Goal: Task Accomplishment & Management: Use online tool/utility

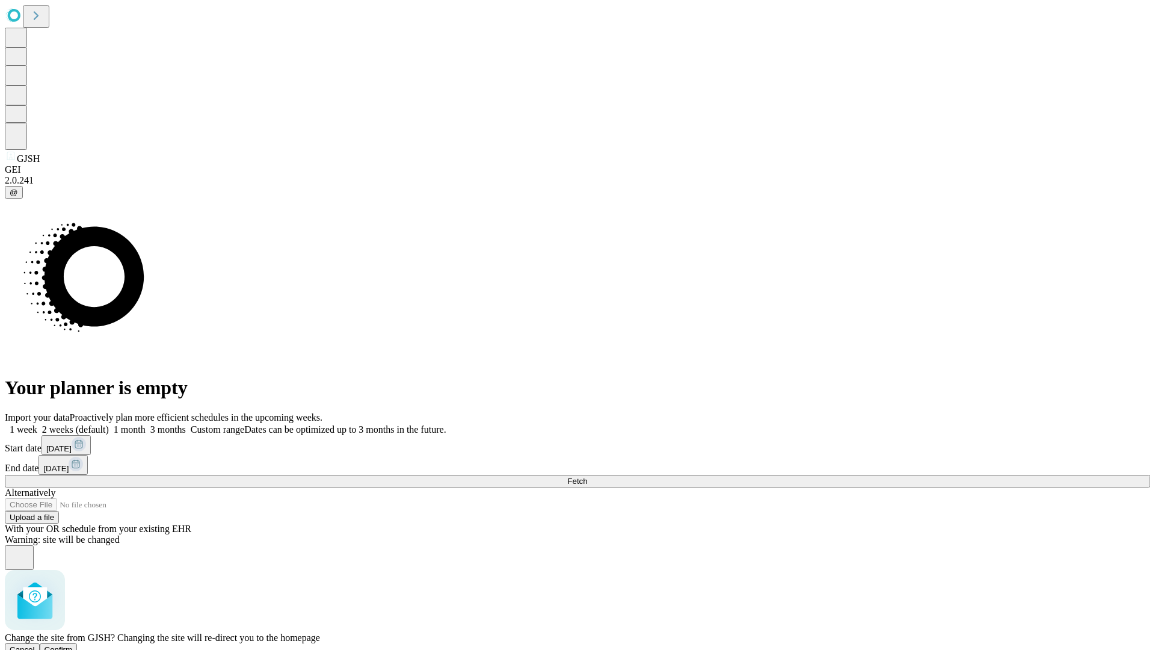
click at [73, 645] on span "Confirm" at bounding box center [59, 649] width 28 height 9
click at [37, 424] on label "1 week" at bounding box center [21, 429] width 32 height 10
click at [587, 477] on span "Fetch" at bounding box center [577, 481] width 20 height 9
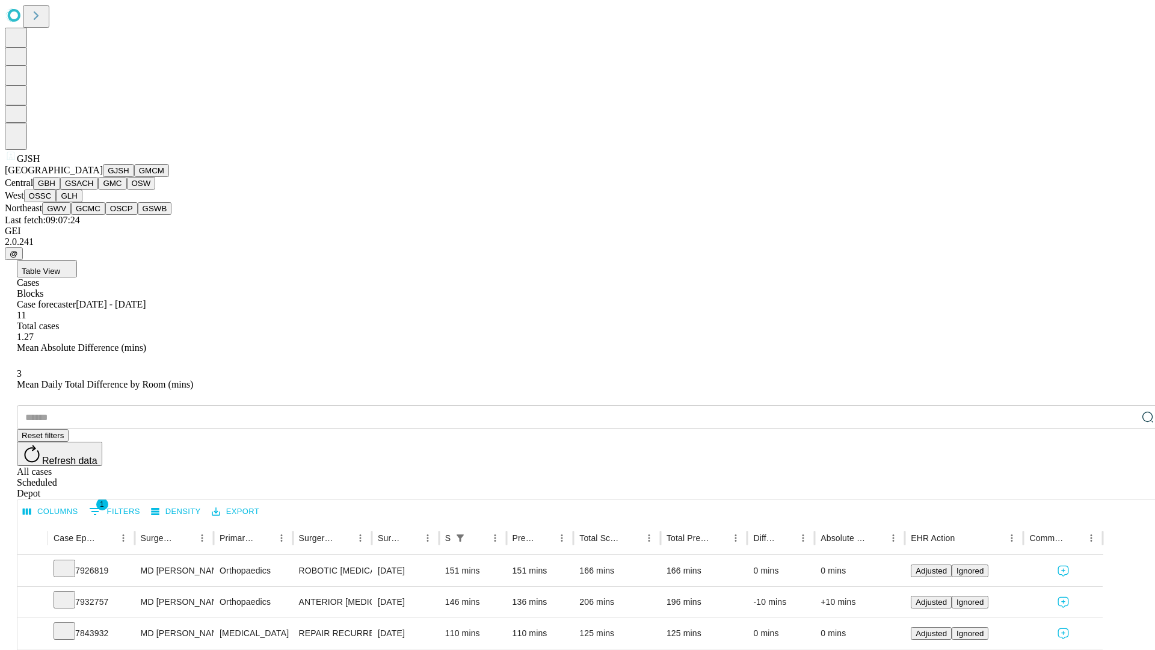
click at [134, 177] on button "GMCM" at bounding box center [151, 170] width 35 height 13
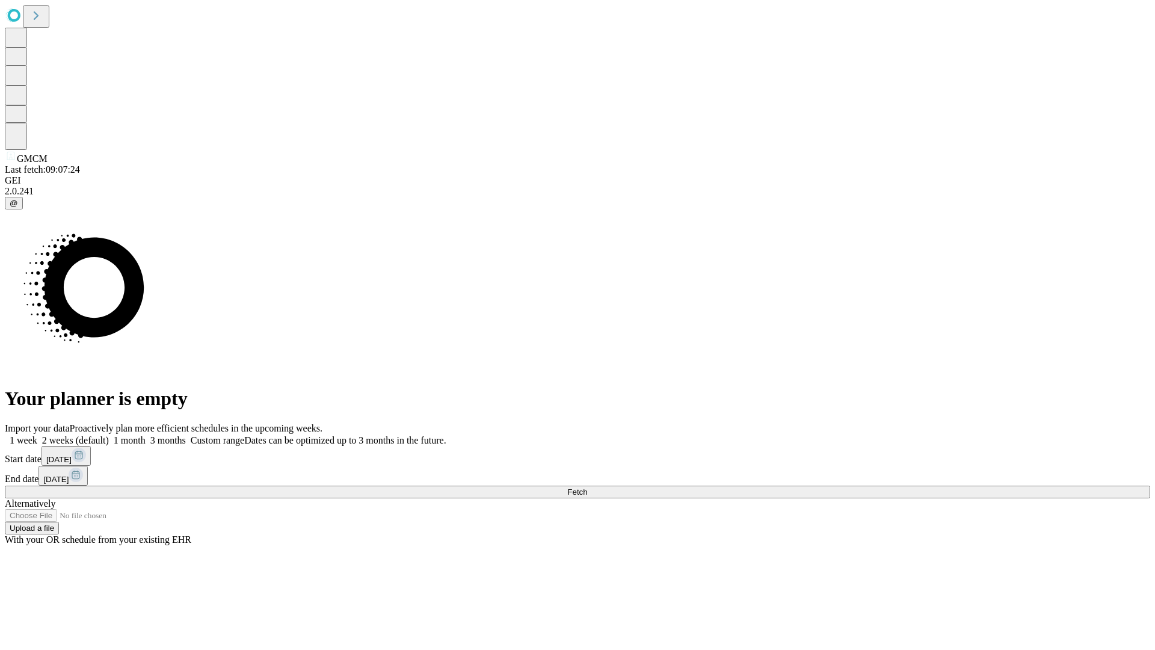
click at [37, 435] on label "1 week" at bounding box center [21, 440] width 32 height 10
click at [587, 487] on span "Fetch" at bounding box center [577, 491] width 20 height 9
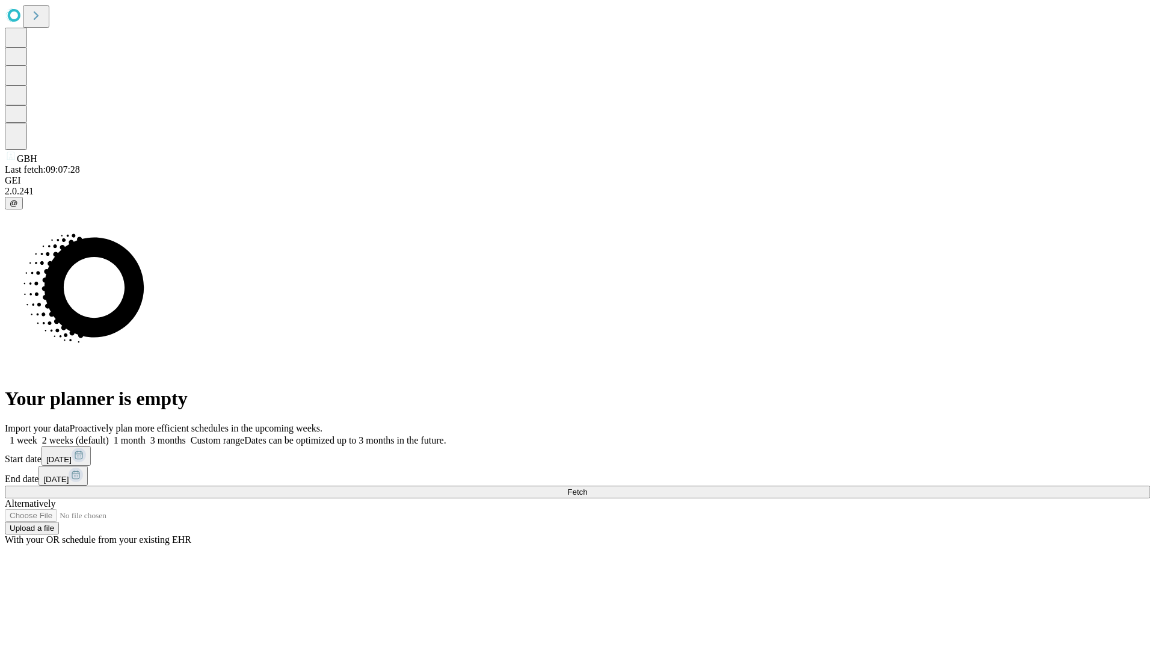
click at [37, 435] on label "1 week" at bounding box center [21, 440] width 32 height 10
click at [587, 487] on span "Fetch" at bounding box center [577, 491] width 20 height 9
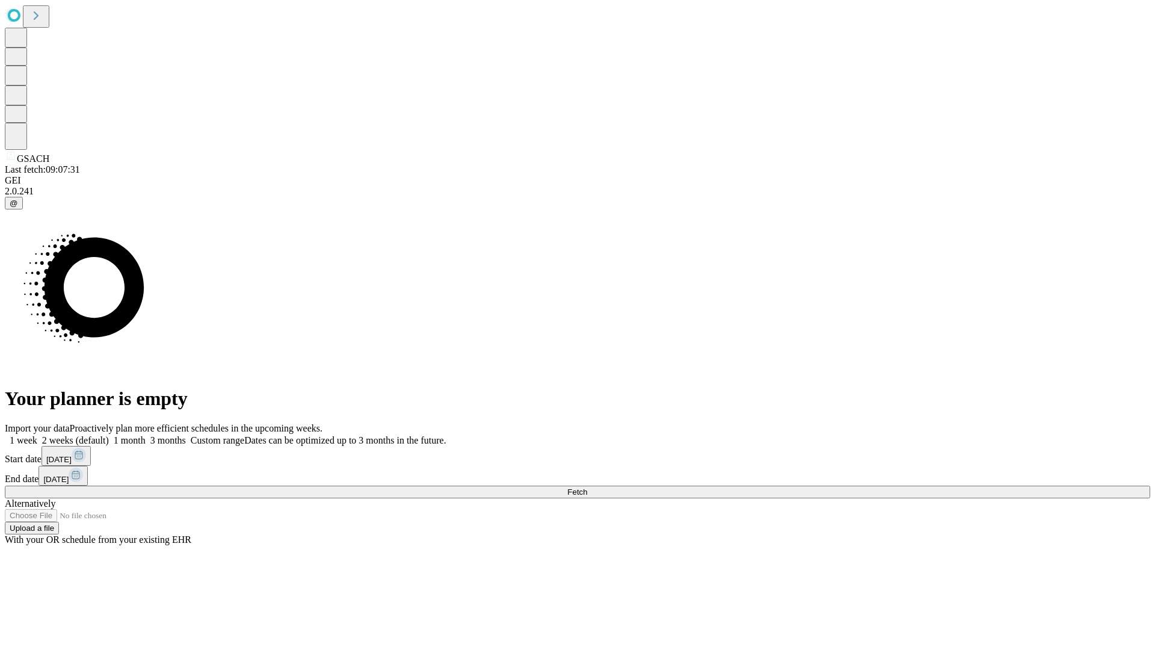
click at [37, 435] on label "1 week" at bounding box center [21, 440] width 32 height 10
click at [587, 487] on span "Fetch" at bounding box center [577, 491] width 20 height 9
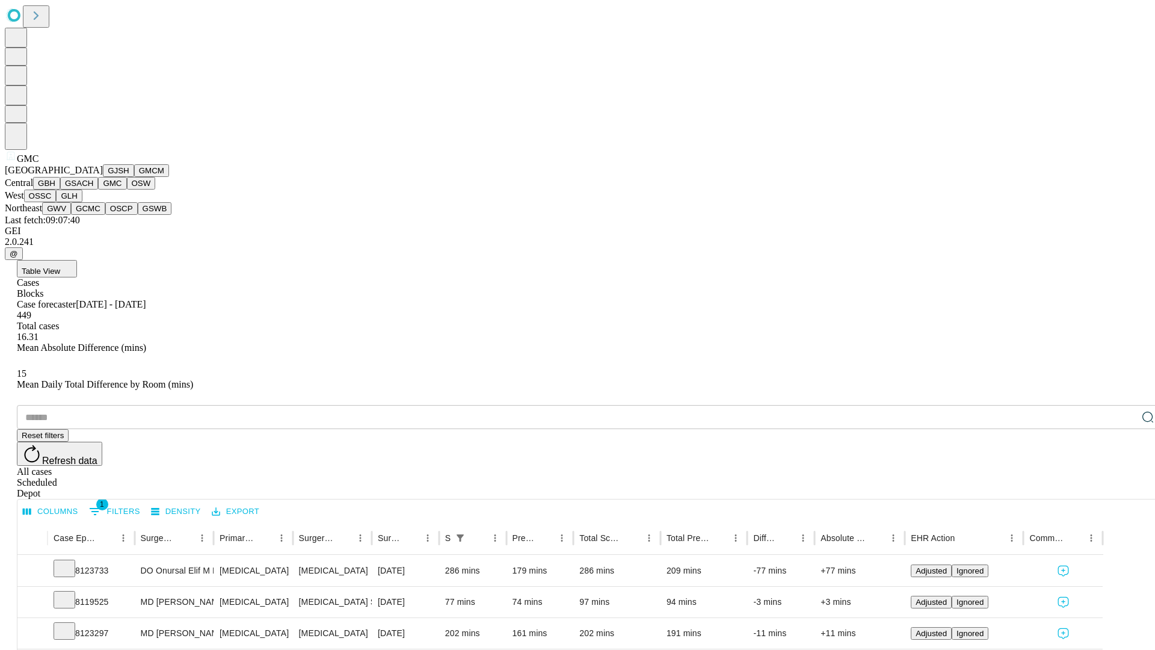
click at [127, 190] on button "OSW" at bounding box center [141, 183] width 29 height 13
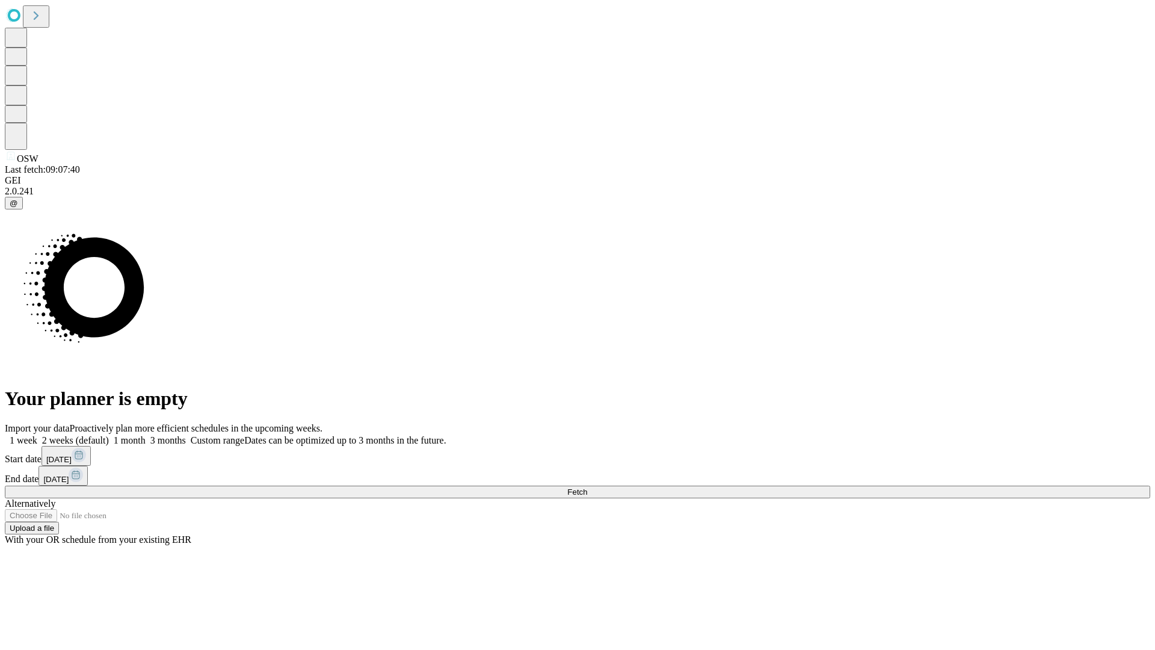
click at [37, 435] on label "1 week" at bounding box center [21, 440] width 32 height 10
click at [587, 487] on span "Fetch" at bounding box center [577, 491] width 20 height 9
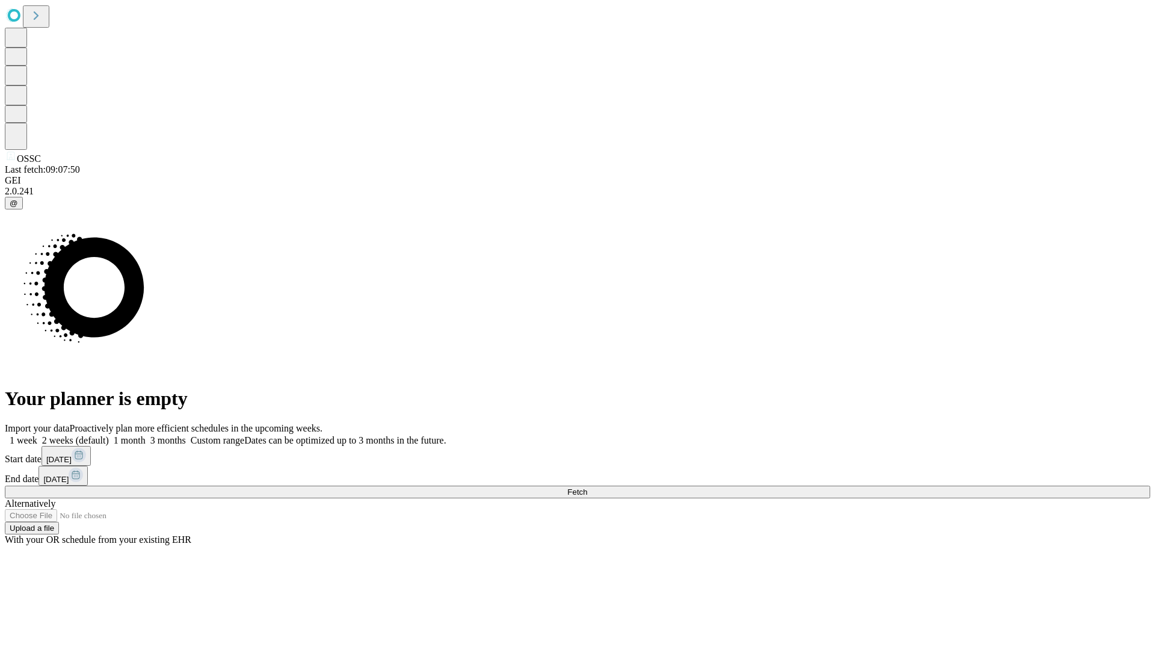
click at [37, 435] on label "1 week" at bounding box center [21, 440] width 32 height 10
click at [587, 487] on span "Fetch" at bounding box center [577, 491] width 20 height 9
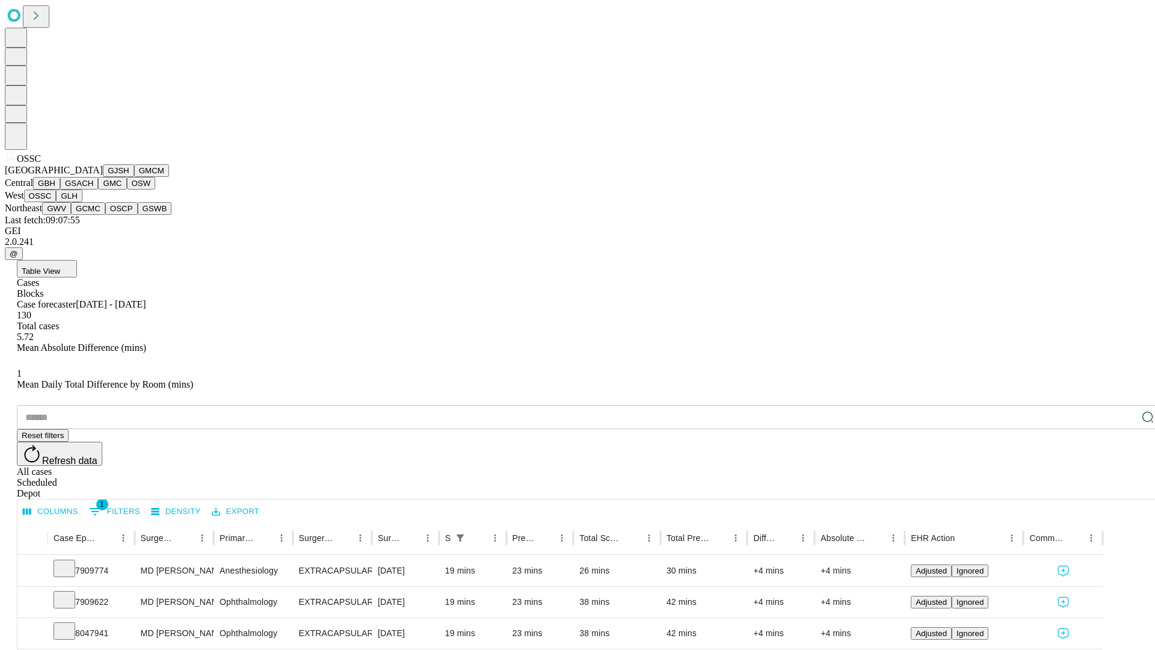
click at [82, 202] on button "GLH" at bounding box center [69, 196] width 26 height 13
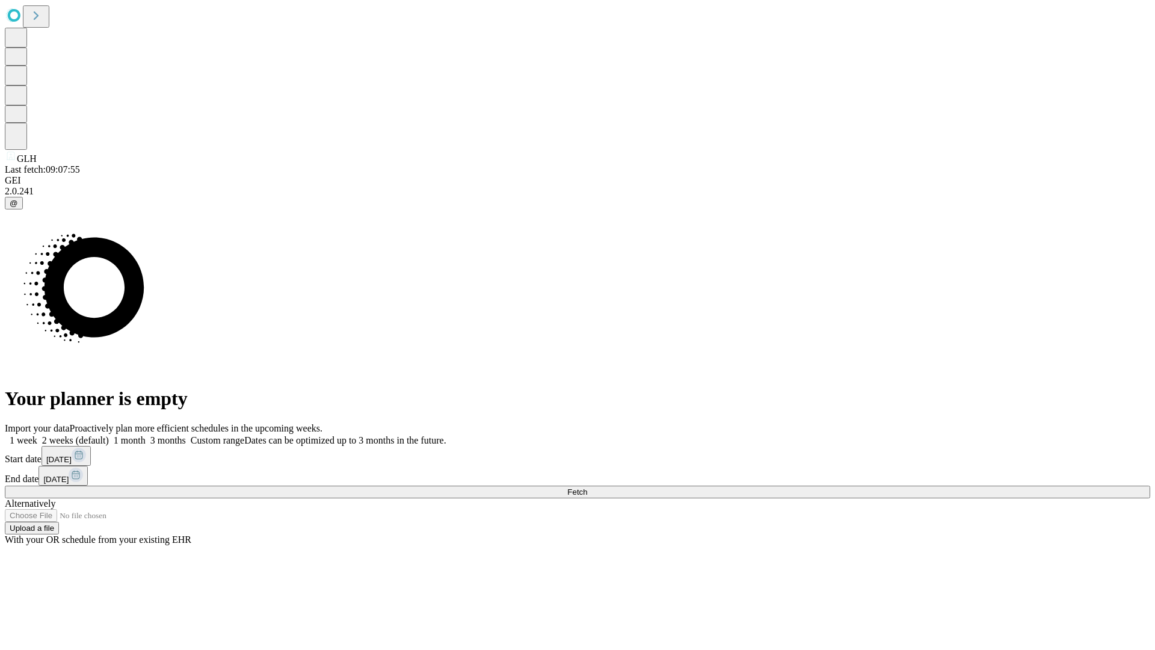
click at [37, 435] on label "1 week" at bounding box center [21, 440] width 32 height 10
click at [587, 487] on span "Fetch" at bounding box center [577, 491] width 20 height 9
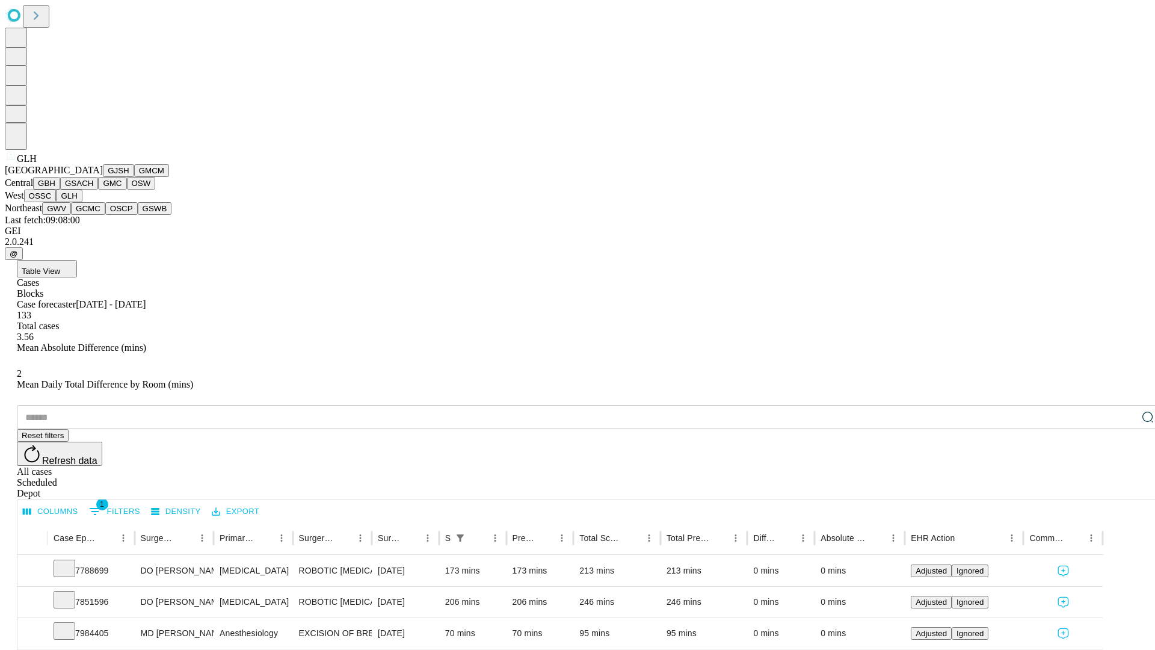
click at [71, 215] on button "GWV" at bounding box center [56, 208] width 29 height 13
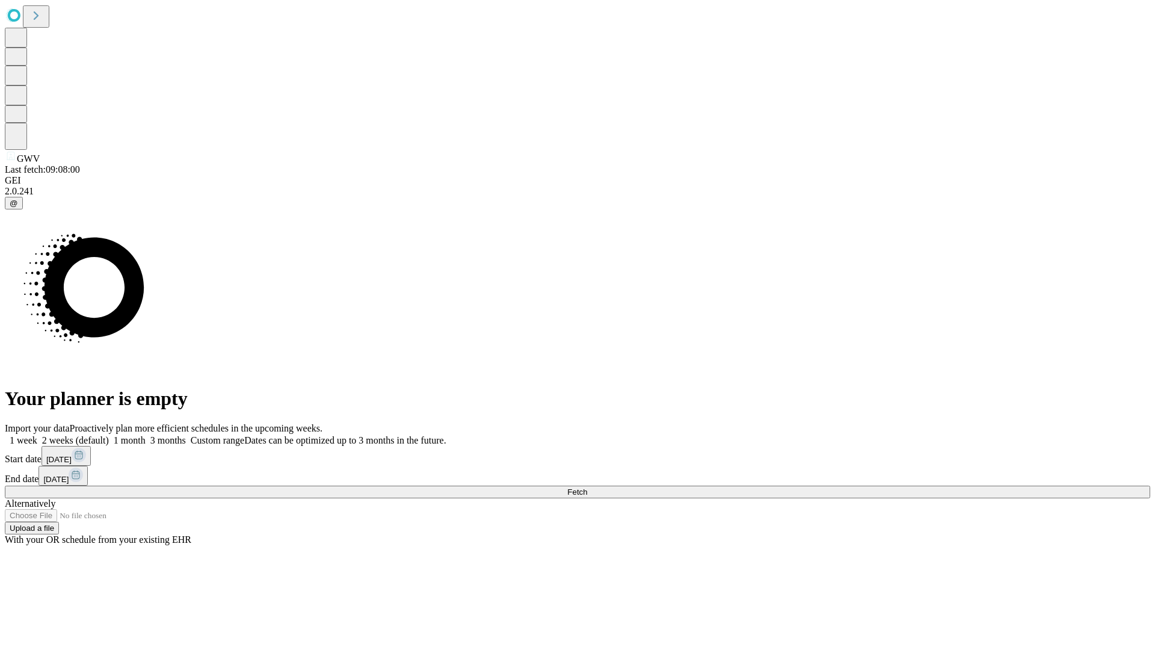
click at [37, 435] on label "1 week" at bounding box center [21, 440] width 32 height 10
click at [587, 487] on span "Fetch" at bounding box center [577, 491] width 20 height 9
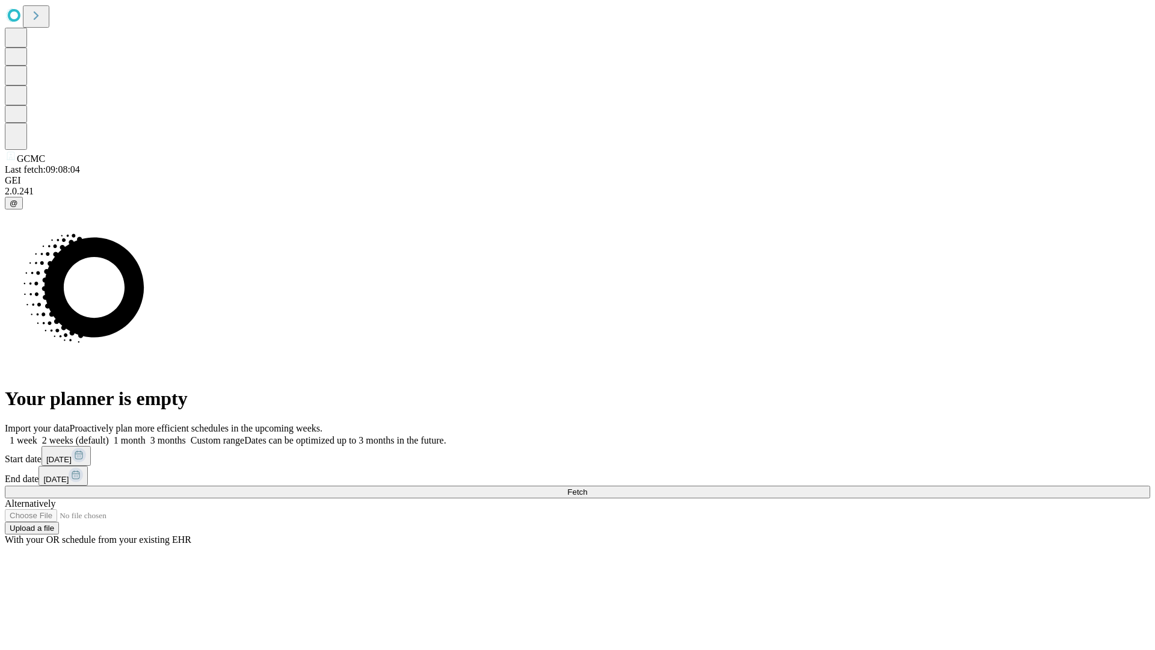
click at [37, 435] on label "1 week" at bounding box center [21, 440] width 32 height 10
click at [587, 487] on span "Fetch" at bounding box center [577, 491] width 20 height 9
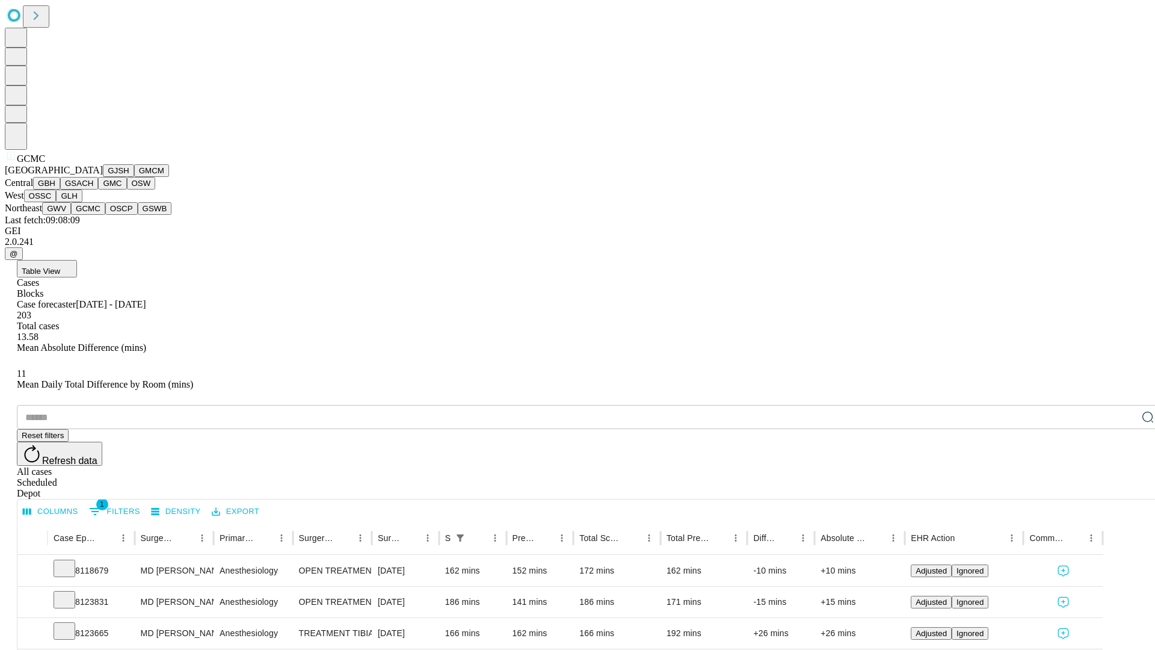
click at [105, 215] on button "OSCP" at bounding box center [121, 208] width 32 height 13
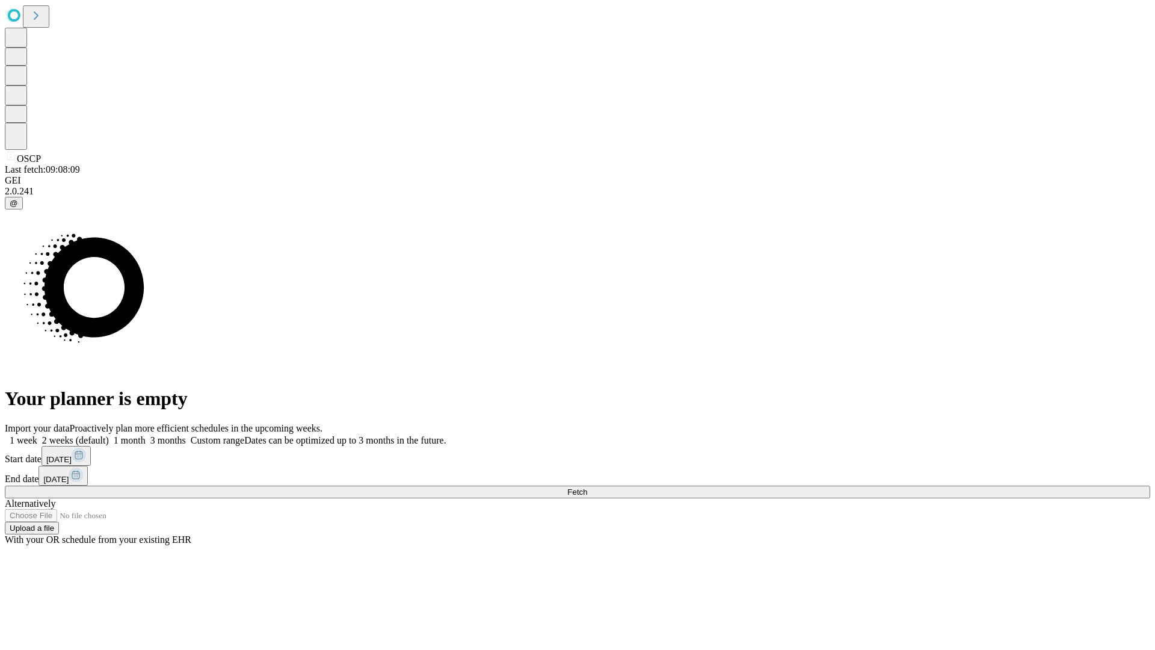
click at [37, 435] on label "1 week" at bounding box center [21, 440] width 32 height 10
click at [587, 487] on span "Fetch" at bounding box center [577, 491] width 20 height 9
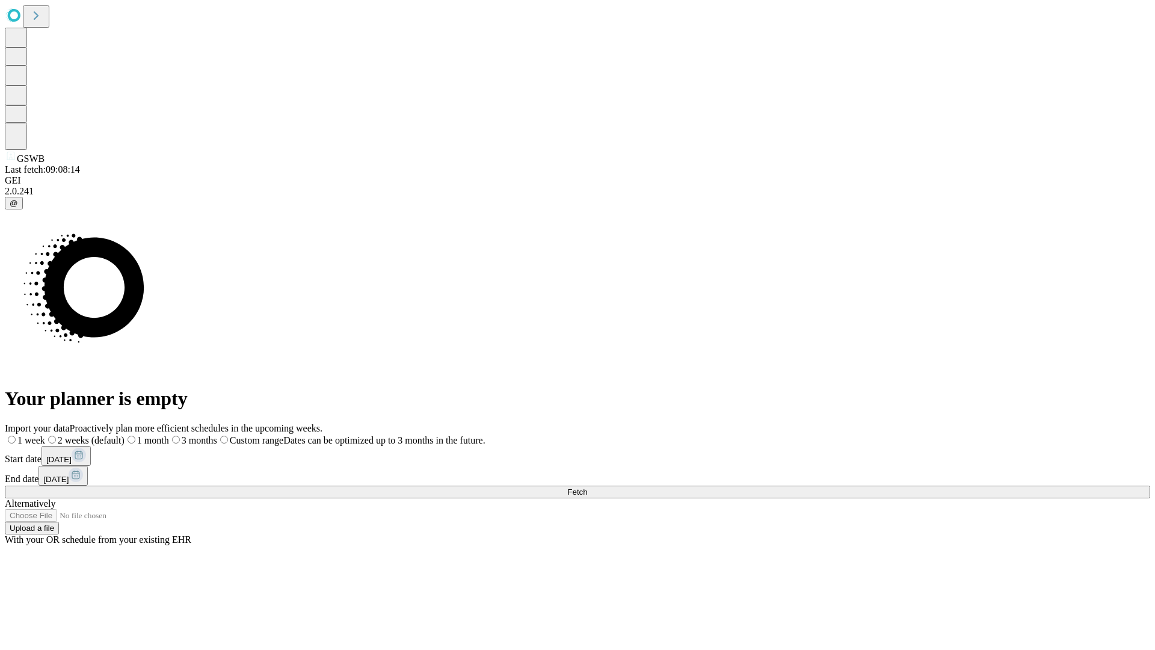
click at [45, 435] on label "1 week" at bounding box center [25, 440] width 40 height 10
click at [587, 487] on span "Fetch" at bounding box center [577, 491] width 20 height 9
